Goal: Task Accomplishment & Management: Manage account settings

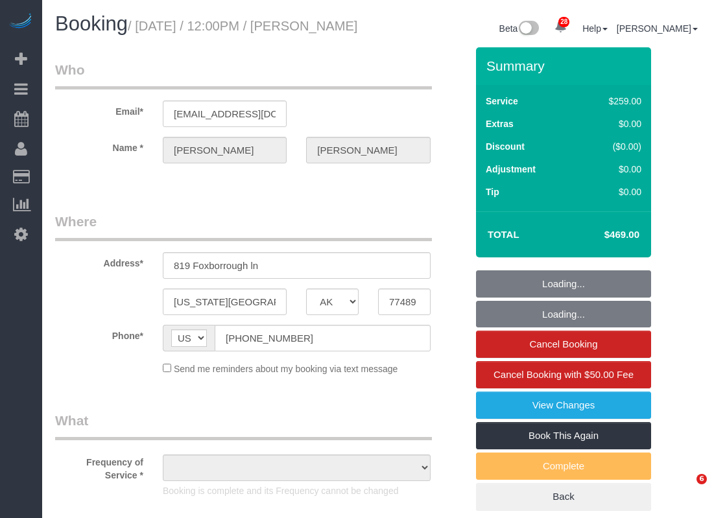
select select "[GEOGRAPHIC_DATA]"
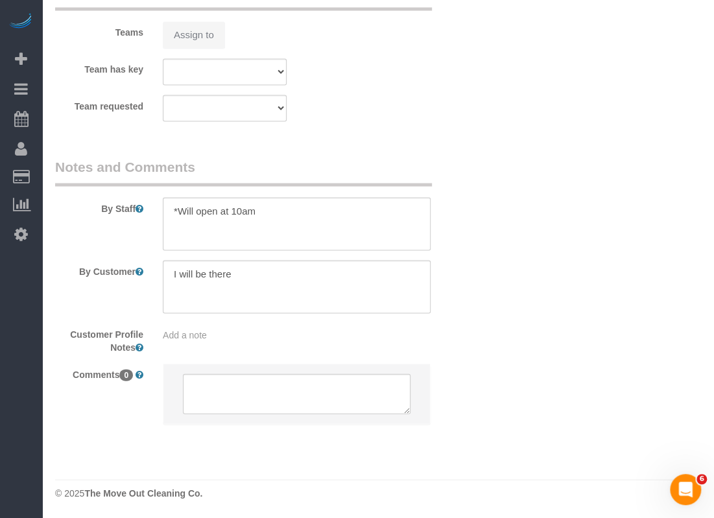
select select "object:4131"
select select "3"
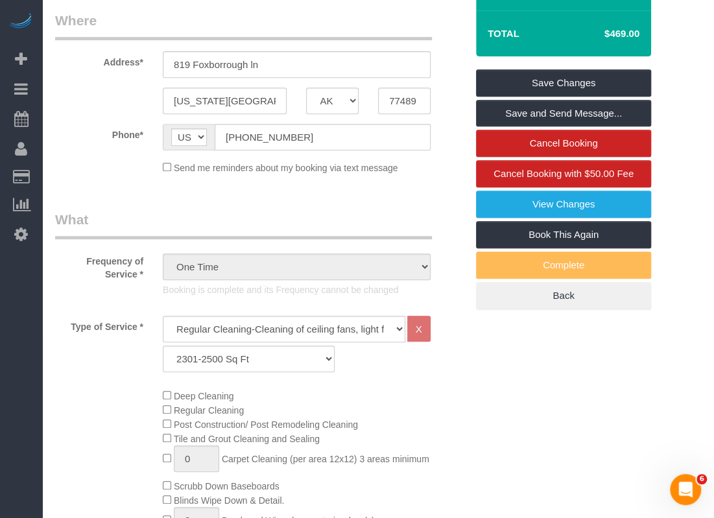
scroll to position [67, 0]
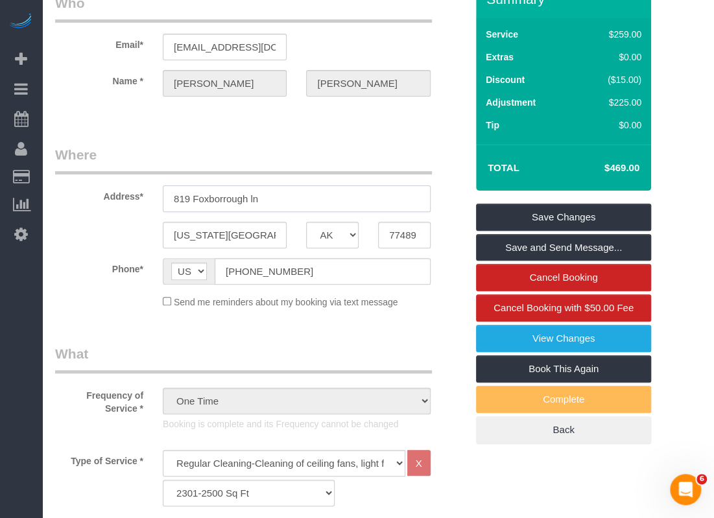
drag, startPoint x: 307, startPoint y: 203, endPoint x: 301, endPoint y: 200, distance: 7.0
click at [304, 203] on input "819 Foxborrough ln" at bounding box center [297, 198] width 268 height 27
click at [301, 200] on input "819 Foxborrough ln" at bounding box center [297, 198] width 268 height 27
click at [315, 212] on input "819 Foxborrough ln" at bounding box center [297, 198] width 268 height 27
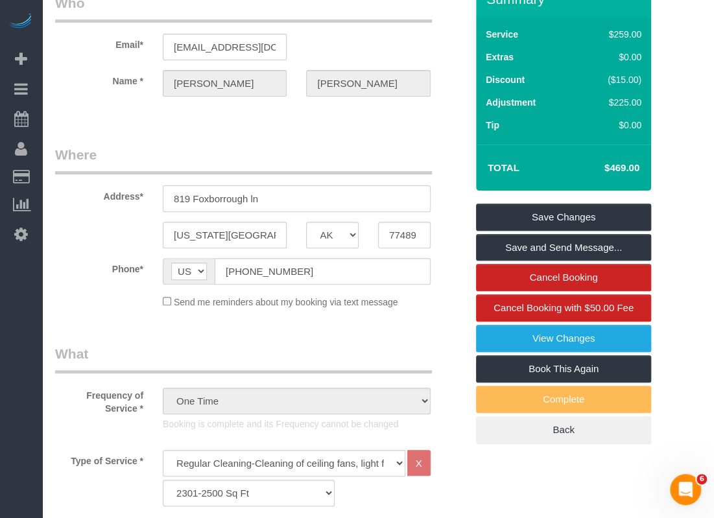
click at [319, 212] on input "819 Foxborrough ln" at bounding box center [297, 198] width 268 height 27
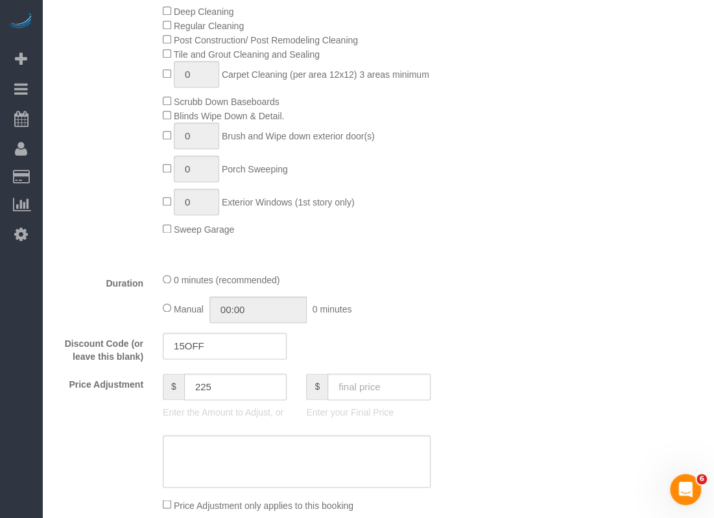
scroll to position [910, 0]
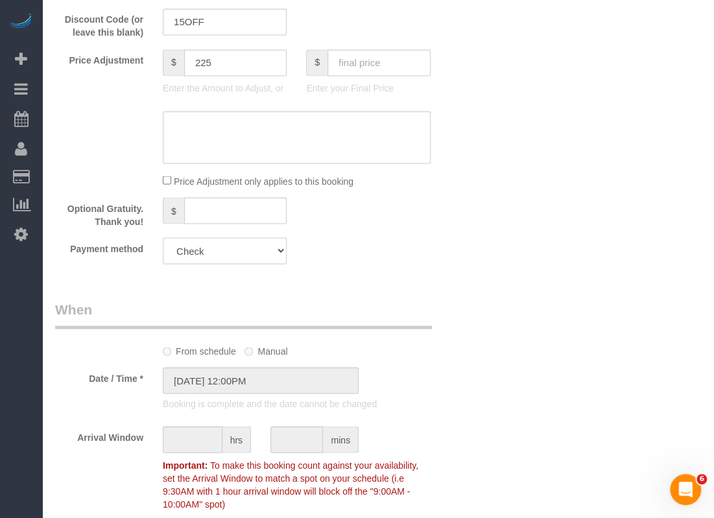
click at [220, 264] on select "Visa - 8732 - 07/2029 (Default) Add Credit Card ─────────────── Cash Check Payp…" at bounding box center [225, 250] width 124 height 27
select select "string:fspay-b3670073-4a18-46a8-87e8-4f38ca10d981"
click at [163, 254] on select "Visa - 8732 - 07/2029 (Default) Add Credit Card ─────────────── Cash Check Payp…" at bounding box center [225, 250] width 124 height 27
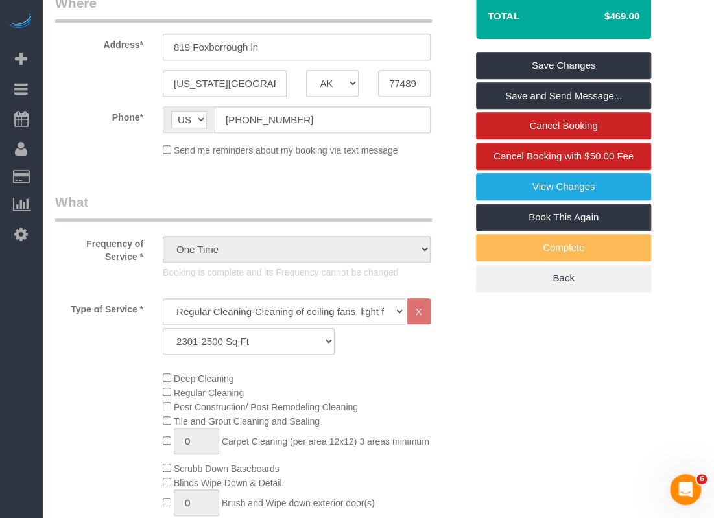
scroll to position [67, 0]
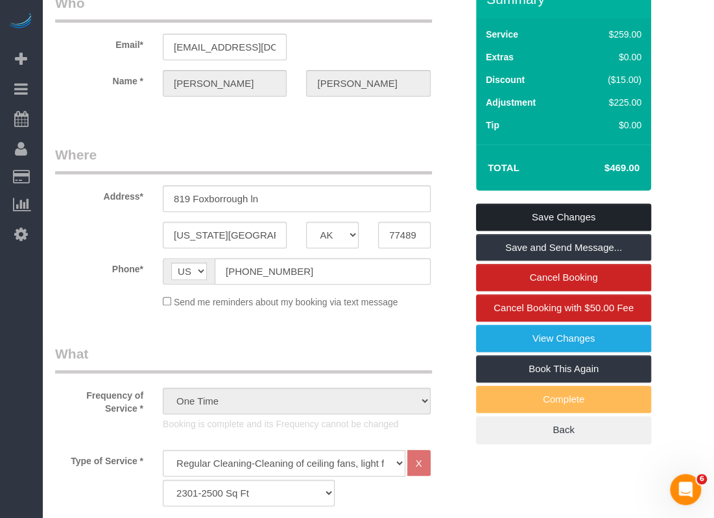
click at [573, 231] on link "Save Changes" at bounding box center [563, 217] width 175 height 27
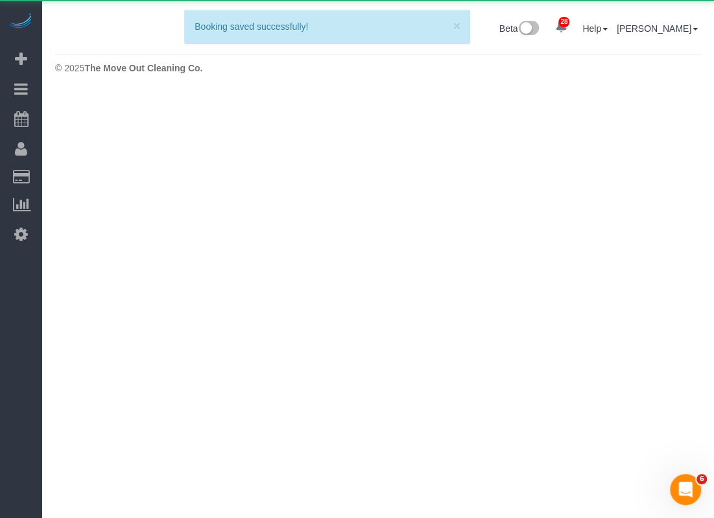
scroll to position [0, 0]
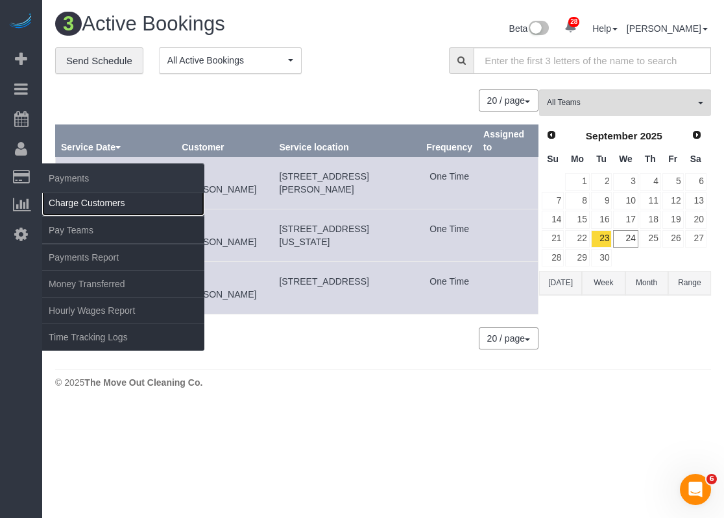
click at [58, 198] on link "Charge Customers" at bounding box center [123, 203] width 162 height 26
select select
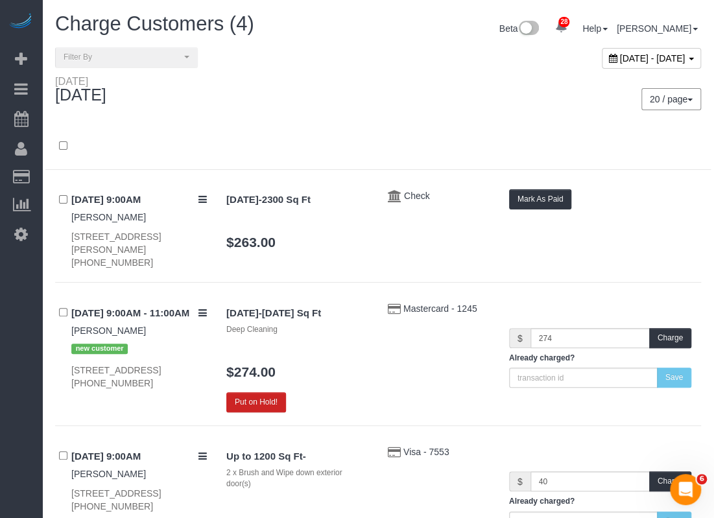
click at [634, 61] on span "[DATE] - [DATE]" at bounding box center [652, 58] width 65 height 10
type input "**********"
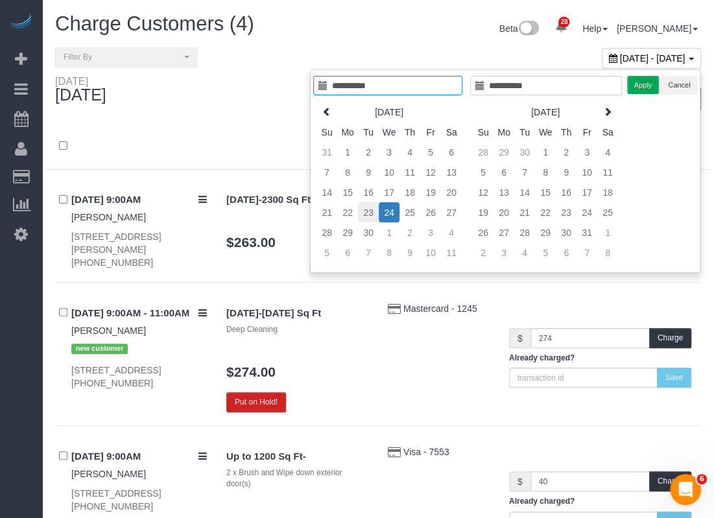
type input "**********"
click at [370, 211] on td "23" at bounding box center [368, 212] width 21 height 20
type input "**********"
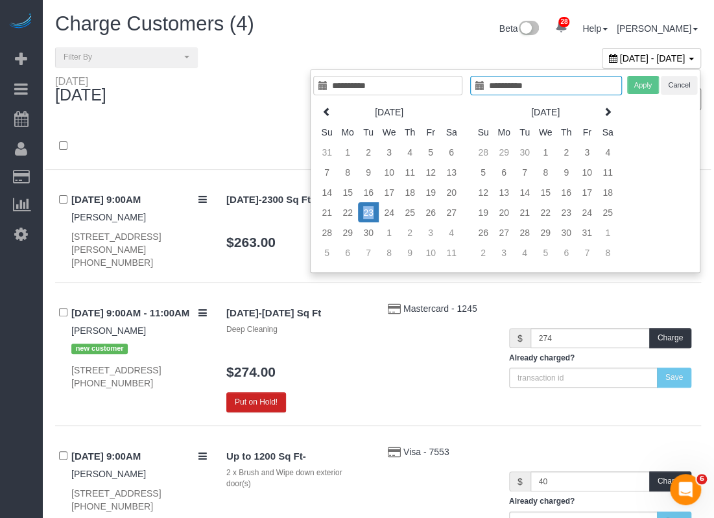
click at [370, 211] on td "23" at bounding box center [368, 212] width 21 height 20
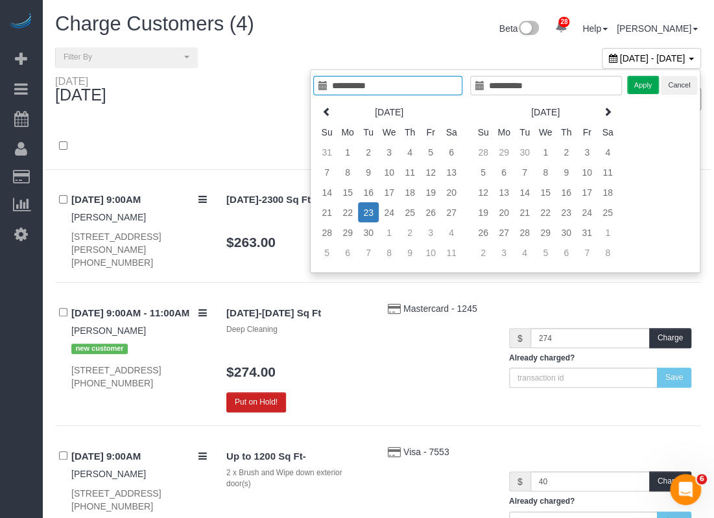
type input "**********"
click at [642, 92] on button "Apply" at bounding box center [643, 85] width 32 height 19
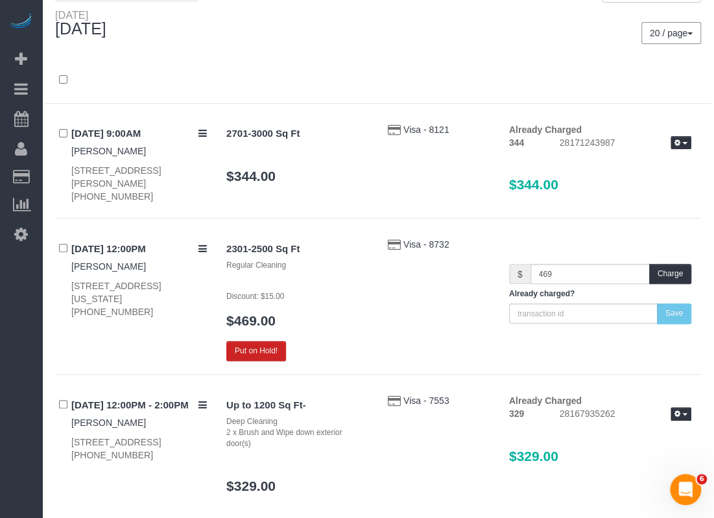
scroll to position [36, 0]
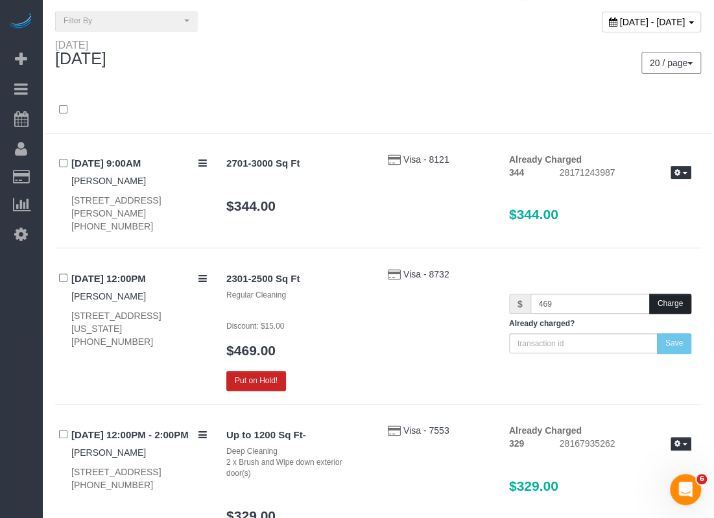
click at [664, 299] on button "Charge" at bounding box center [670, 304] width 42 height 20
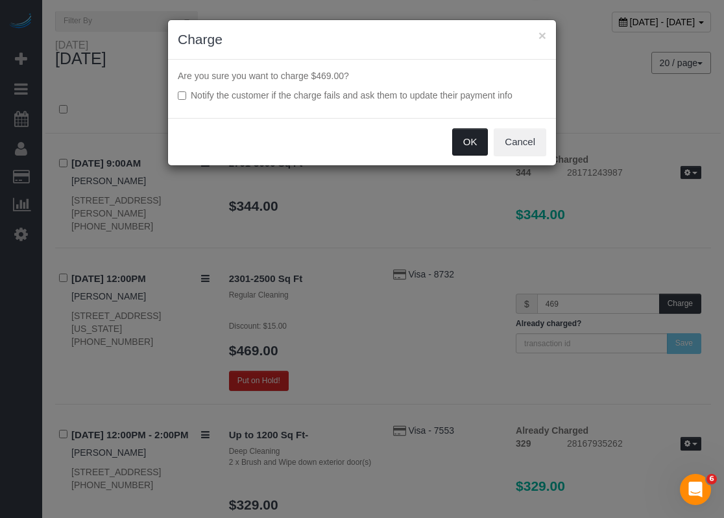
click at [466, 145] on button "OK" at bounding box center [470, 141] width 36 height 27
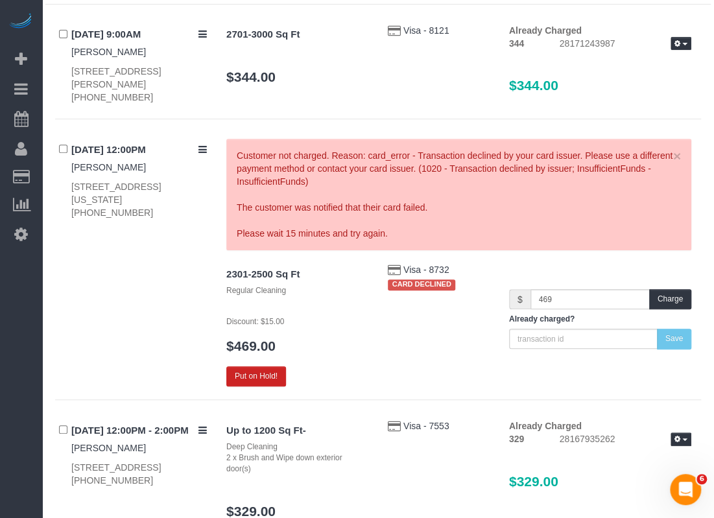
scroll to position [166, 0]
drag, startPoint x: 135, startPoint y: 163, endPoint x: 64, endPoint y: 167, distance: 70.8
click at [64, 167] on div "09/23/2025 12:00PM Cathy Nguyen 819 Foxborrough Ln, Missouri City, TX 77489 (28…" at bounding box center [135, 178] width 161 height 80
copy link "Cathy Nguyen"
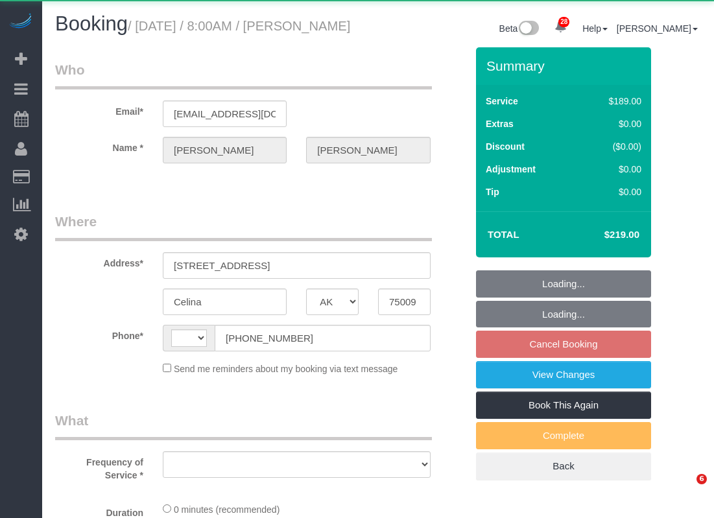
select select "[GEOGRAPHIC_DATA]"
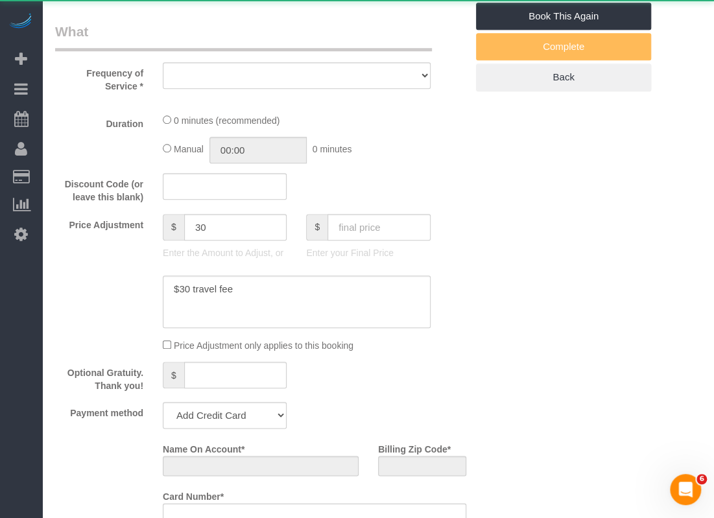
select select "string:[GEOGRAPHIC_DATA]"
select select "string:fspay-743b2206-3fd6-40d8-9191-6651d32f232c"
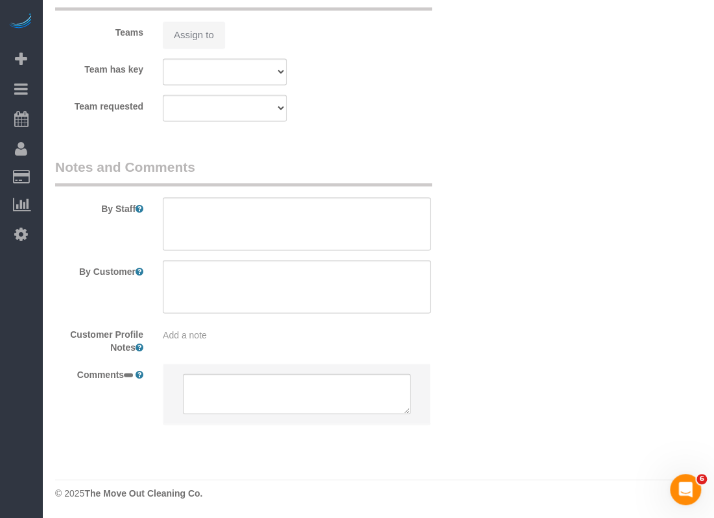
scroll to position [1310, 0]
select select "3"
select select "object:1060"
click at [324, 235] on textarea at bounding box center [297, 223] width 268 height 53
paste textarea "1129. Use this code on the front door keypad"
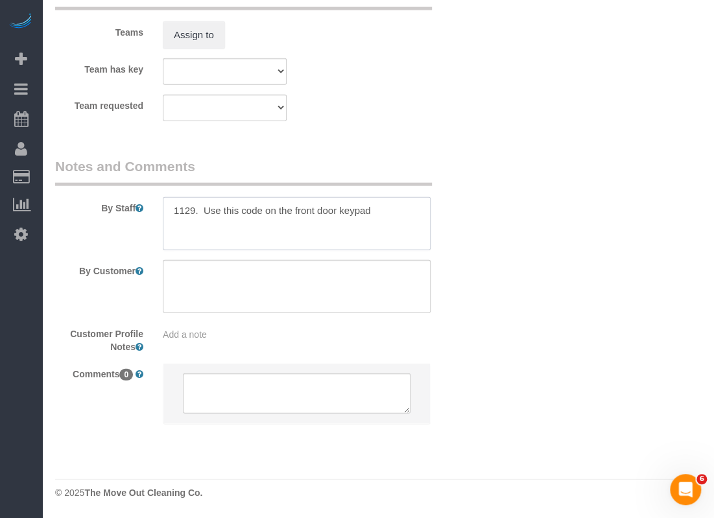
scroll to position [1445, 0]
type textarea "1129. Use this code on the front door keypad"
select select "object:1089"
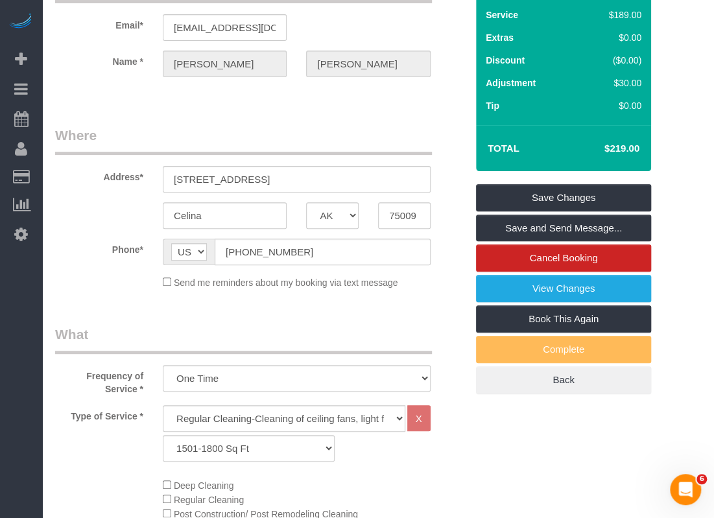
scroll to position [84, 0]
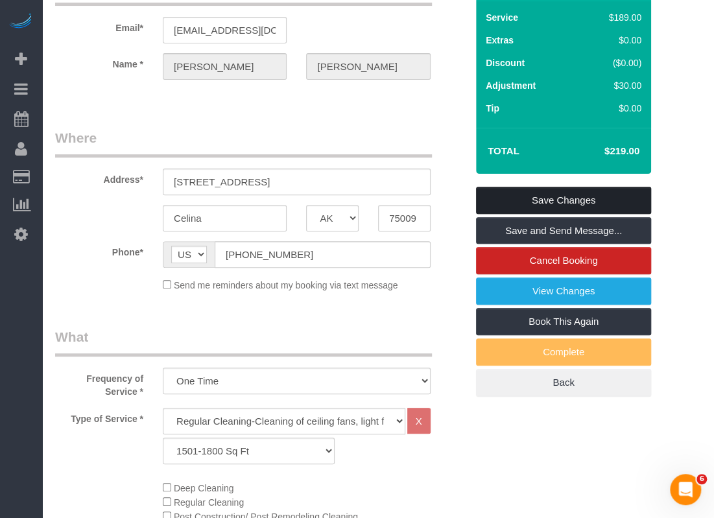
type textarea "1129. Use this code on the front door keypad"
click at [554, 214] on link "Save Changes" at bounding box center [563, 200] width 175 height 27
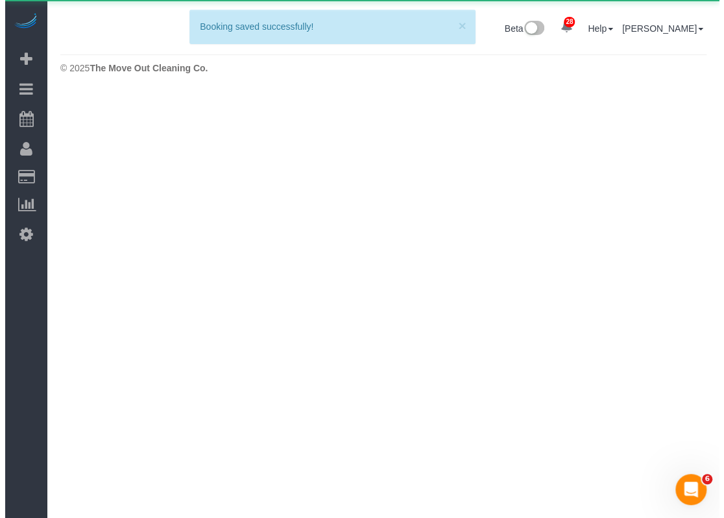
scroll to position [0, 0]
